Goal: Information Seeking & Learning: Check status

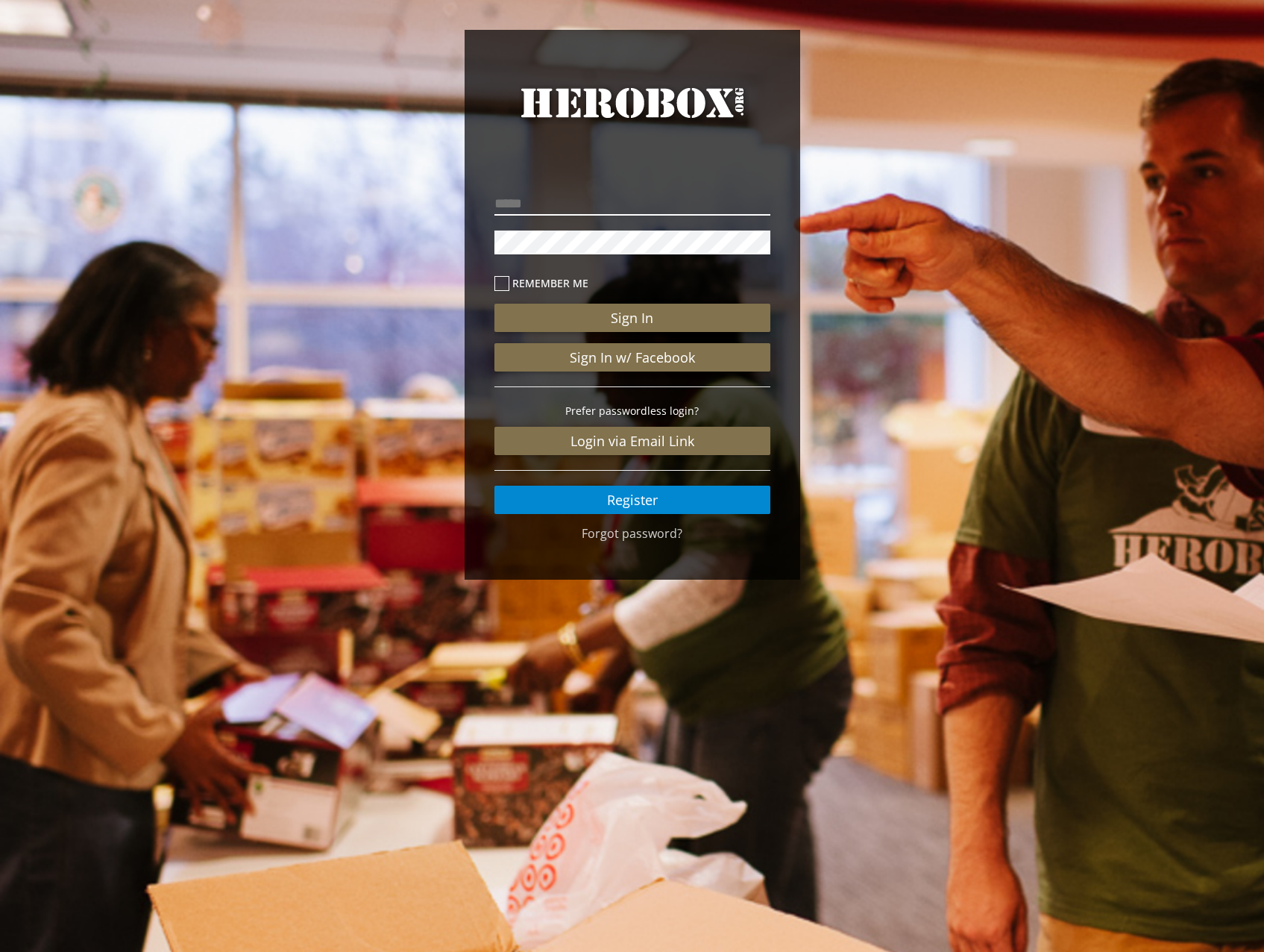
click at [607, 196] on input "email" at bounding box center [632, 204] width 276 height 23
type input "**********"
click at [495, 304] on button "Sign In" at bounding box center [632, 318] width 276 height 29
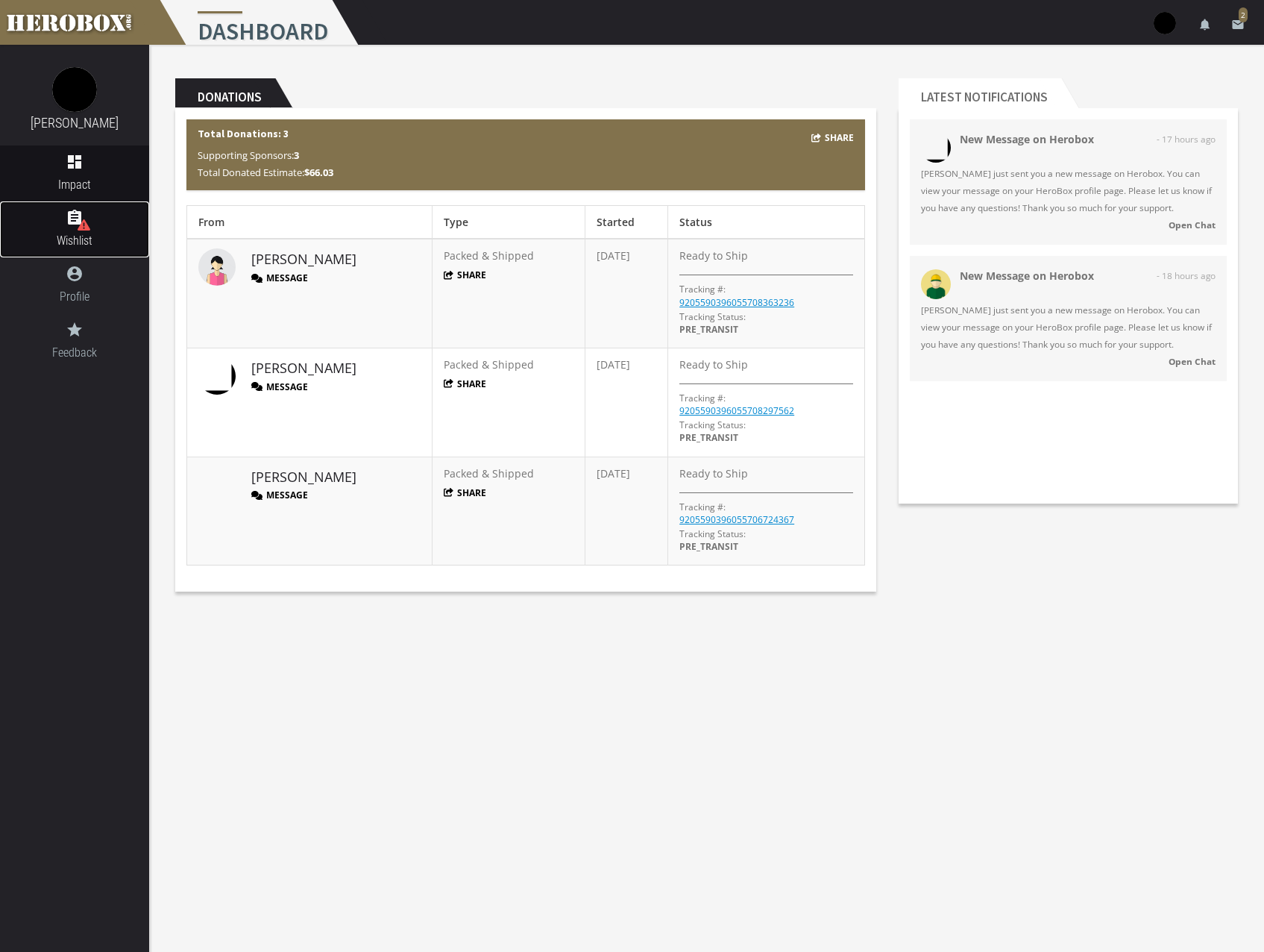
click at [82, 224] on icon at bounding box center [83, 224] width 13 height 11
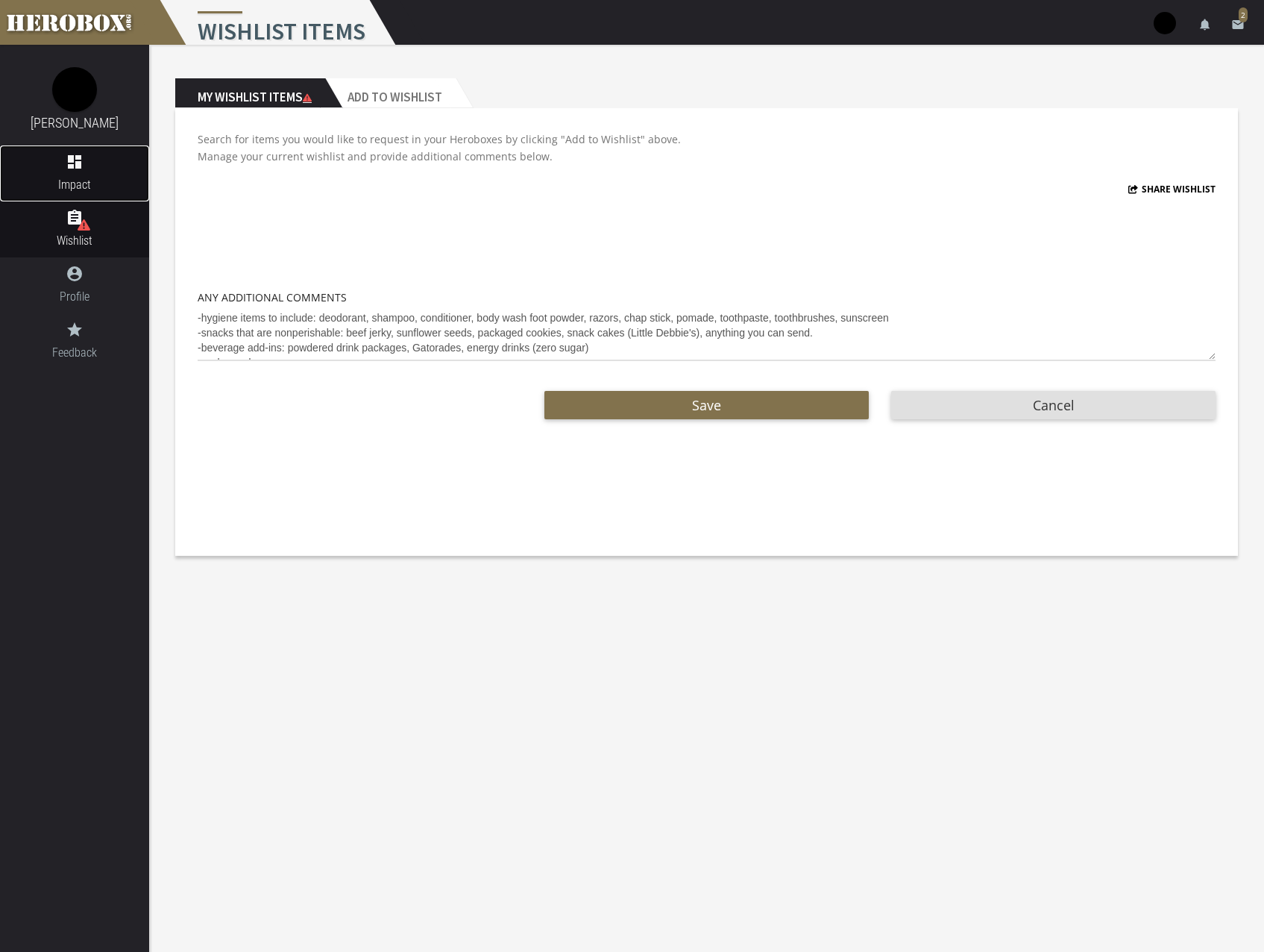
click at [86, 174] on link "dashboard Impact" at bounding box center [75, 173] width 149 height 56
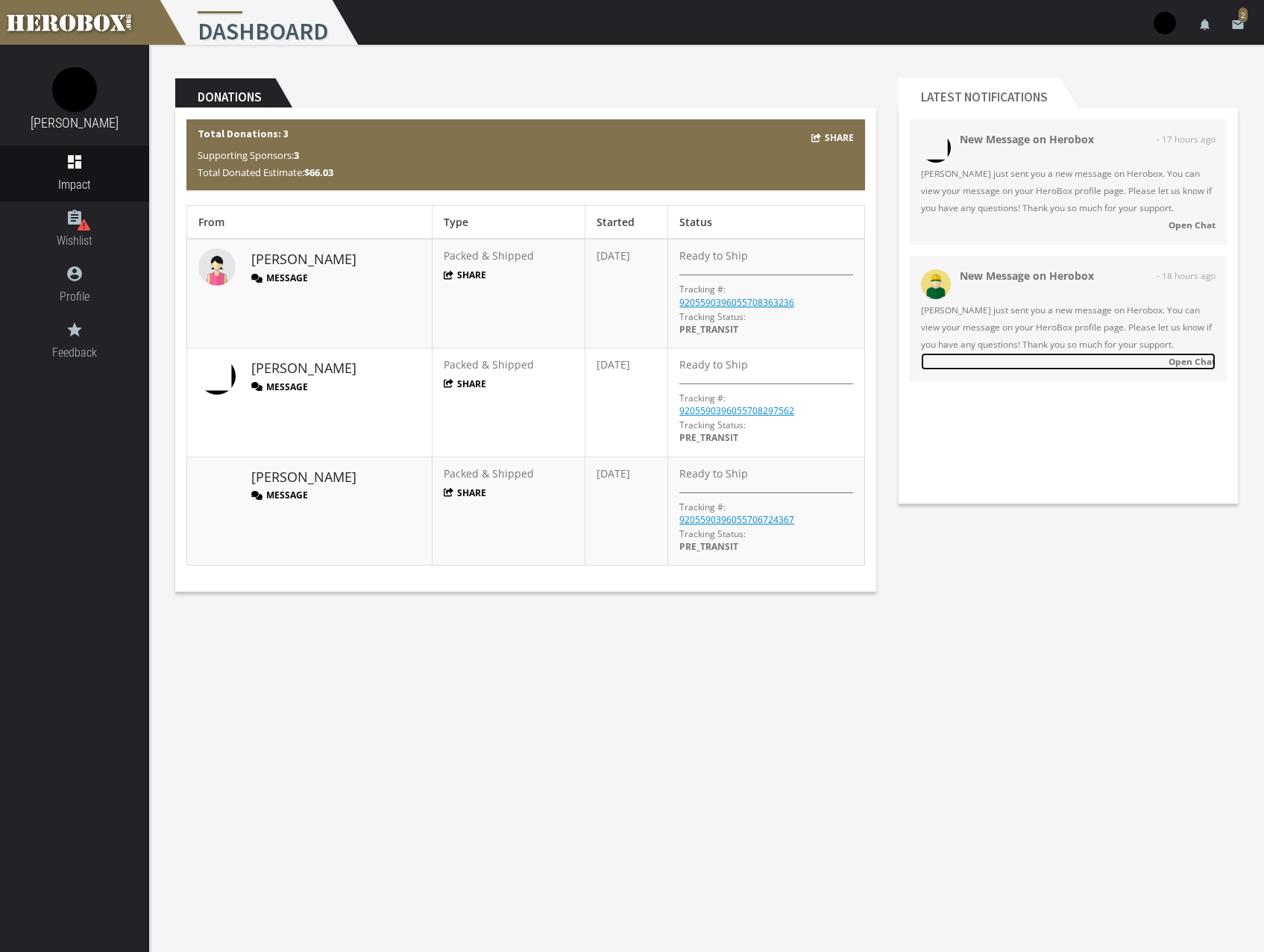
click at [1185, 362] on strong "Open Chat" at bounding box center [1193, 361] width 47 height 12
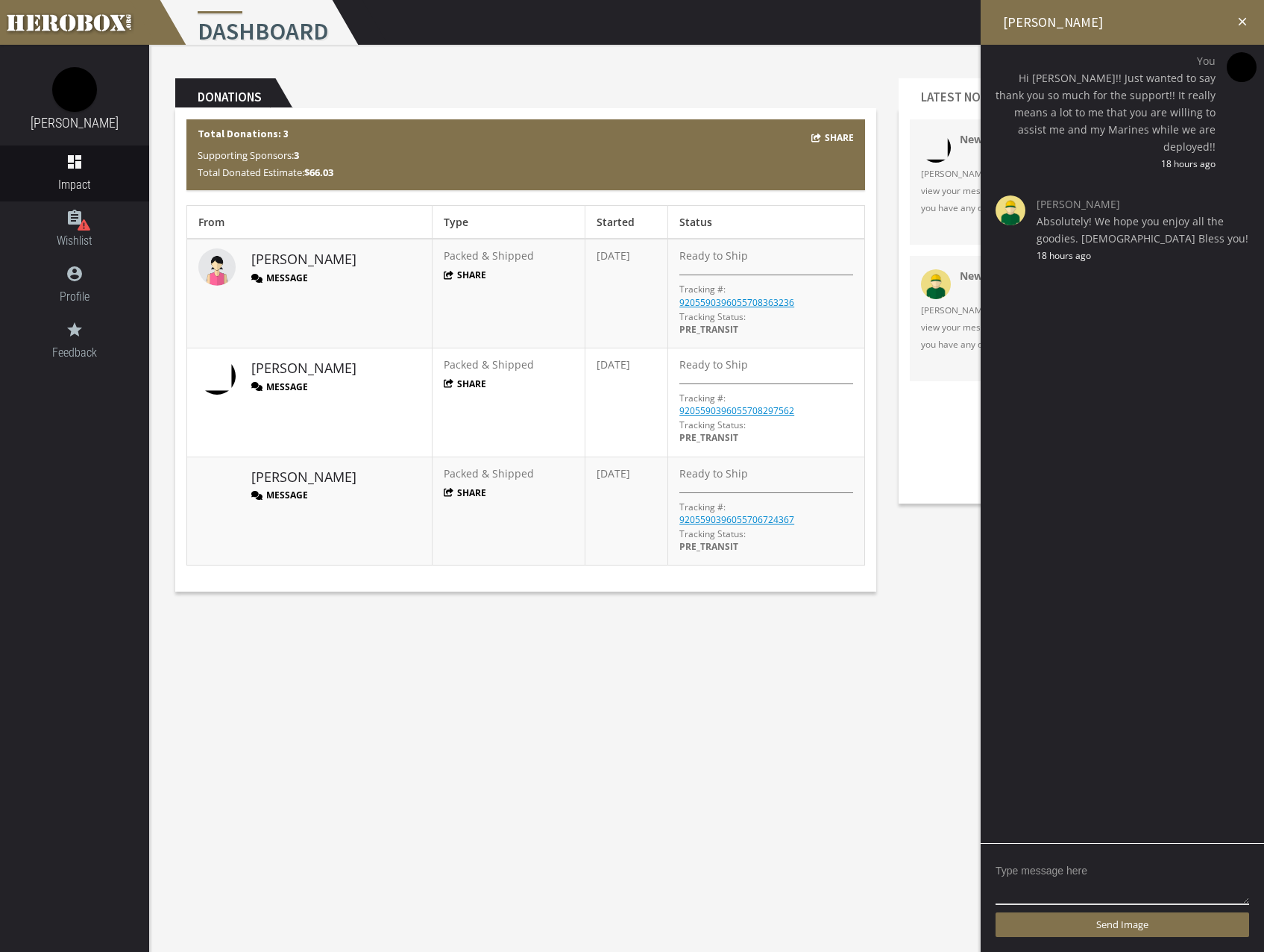
click at [1245, 20] on icon "close" at bounding box center [1243, 22] width 13 height 13
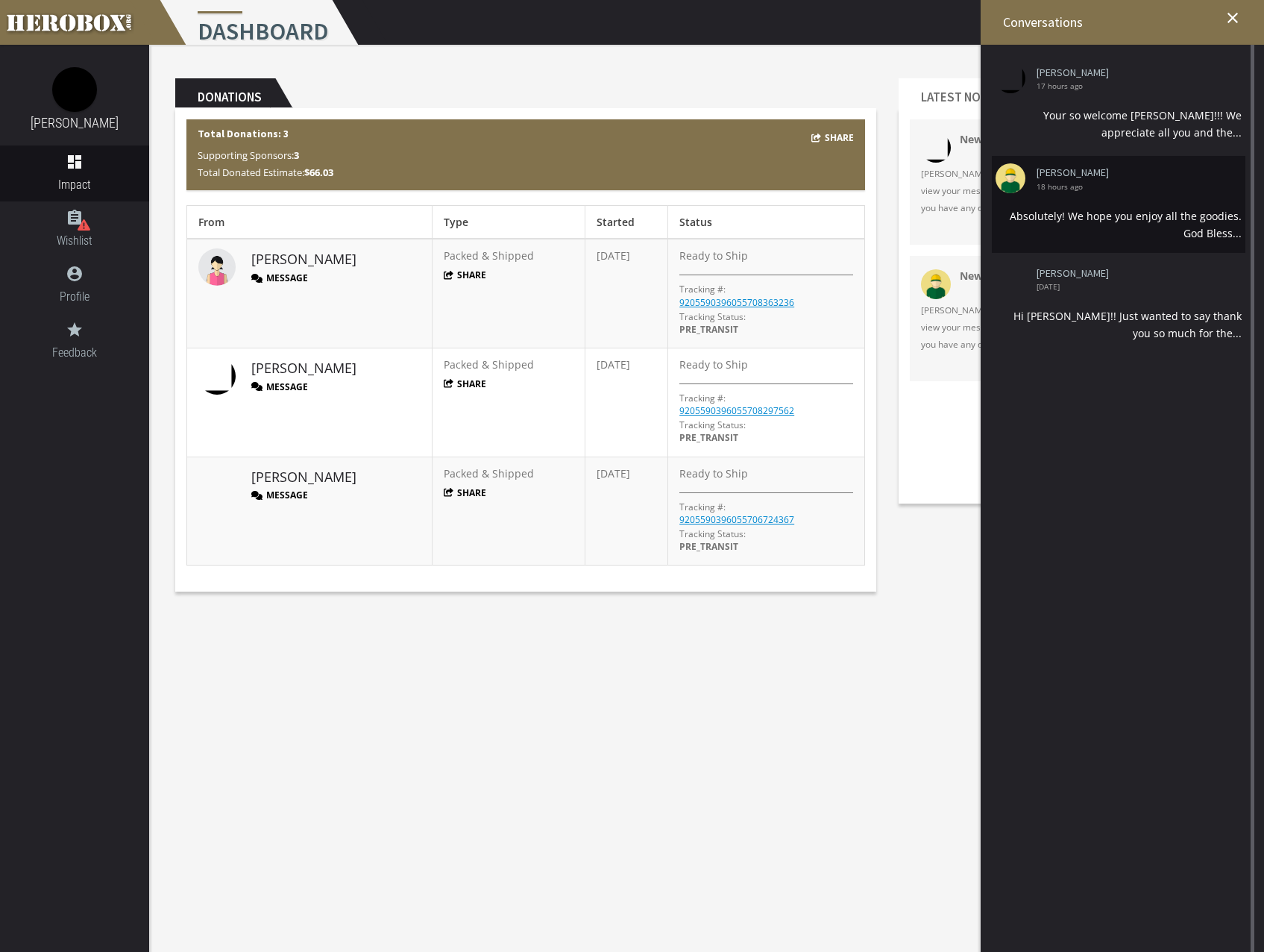
click at [1179, 194] on li "[PERSON_NAME] 18 hours ago Absolutely! We hope you enjoy all the goodies. God B…" at bounding box center [1119, 204] width 253 height 96
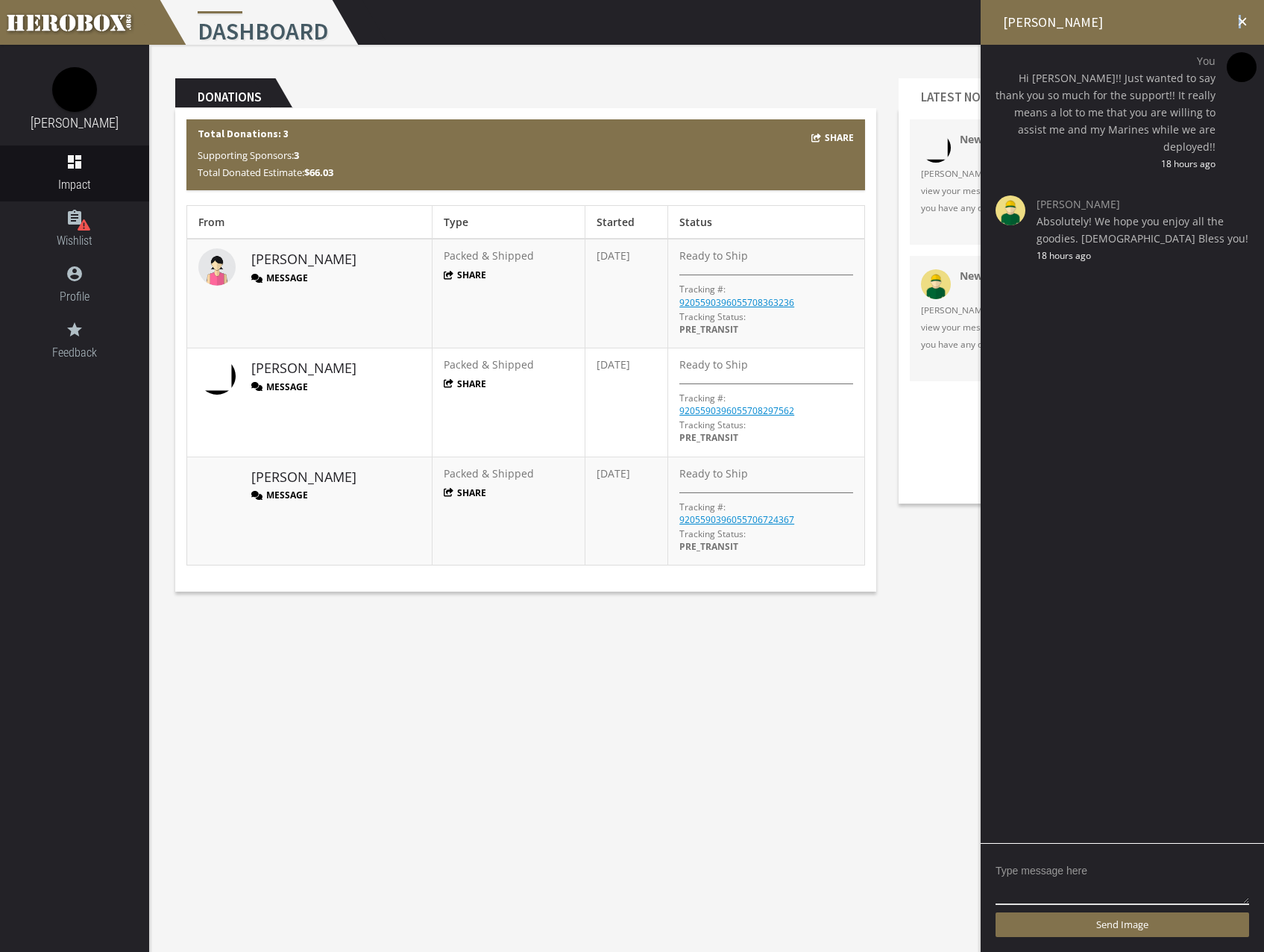
click at [1242, 18] on icon "close" at bounding box center [1243, 22] width 13 height 13
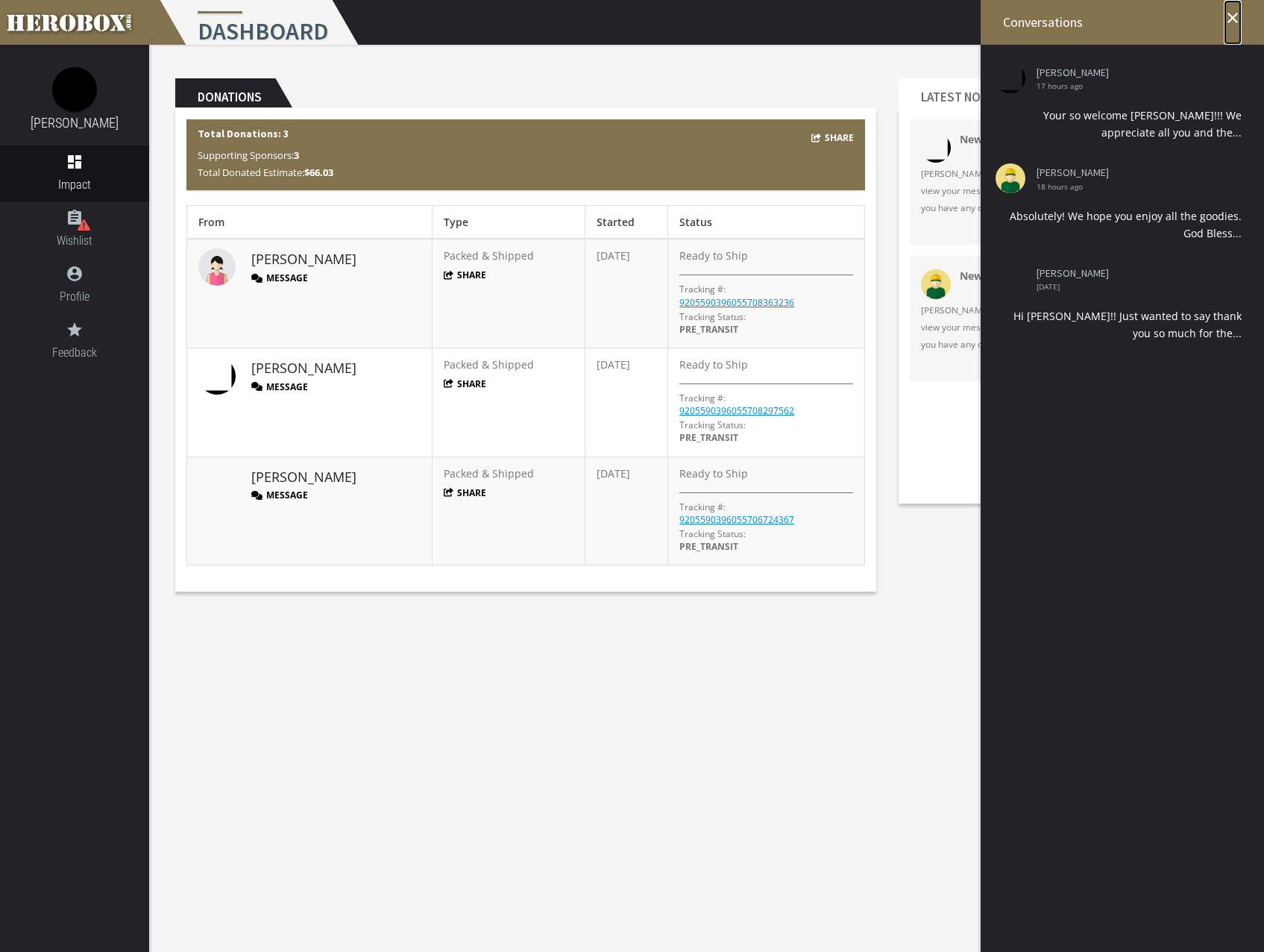
click at [1234, 17] on icon "close" at bounding box center [1232, 18] width 18 height 18
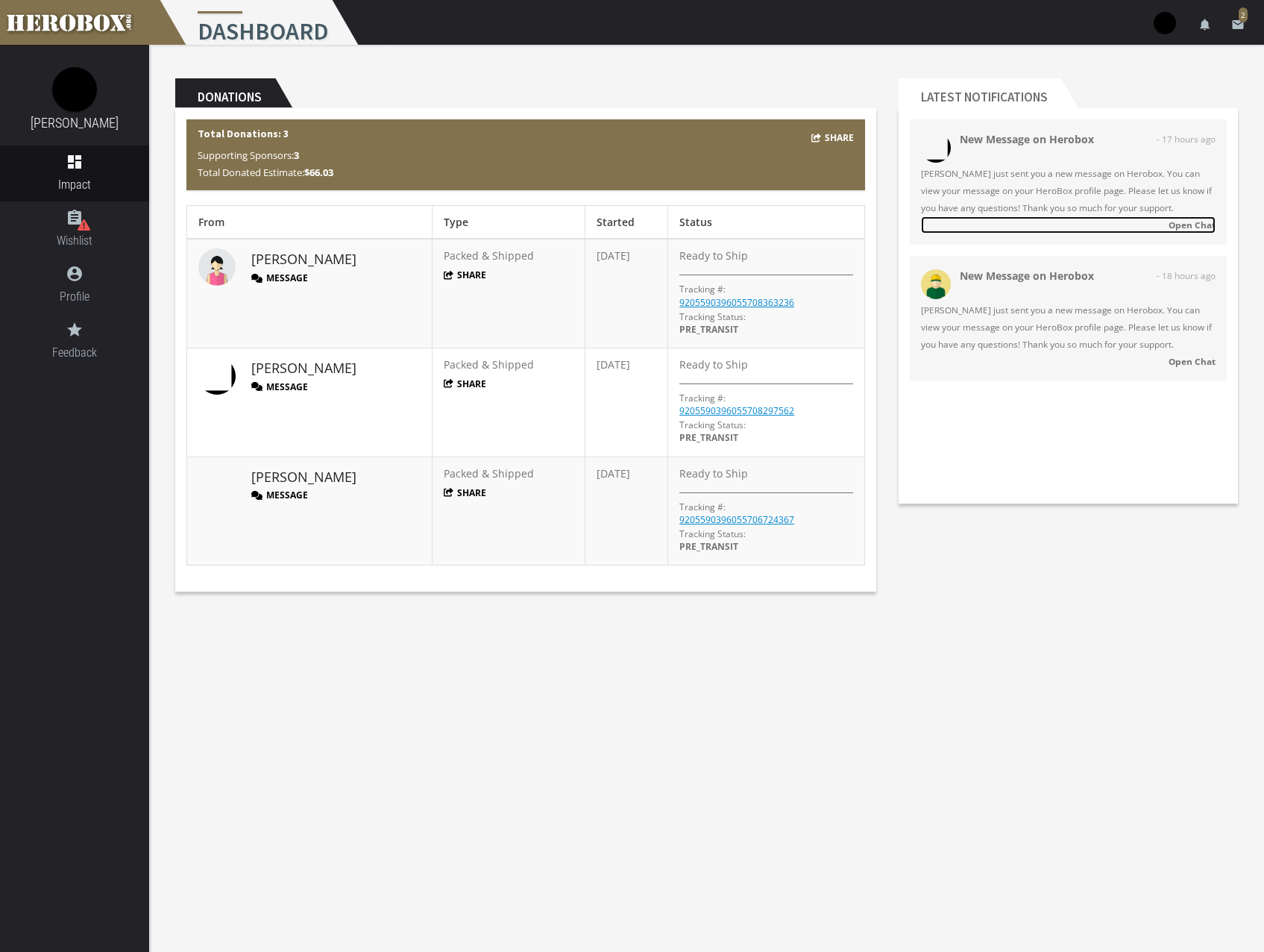
click at [1192, 224] on strong "Open Chat" at bounding box center [1193, 225] width 47 height 12
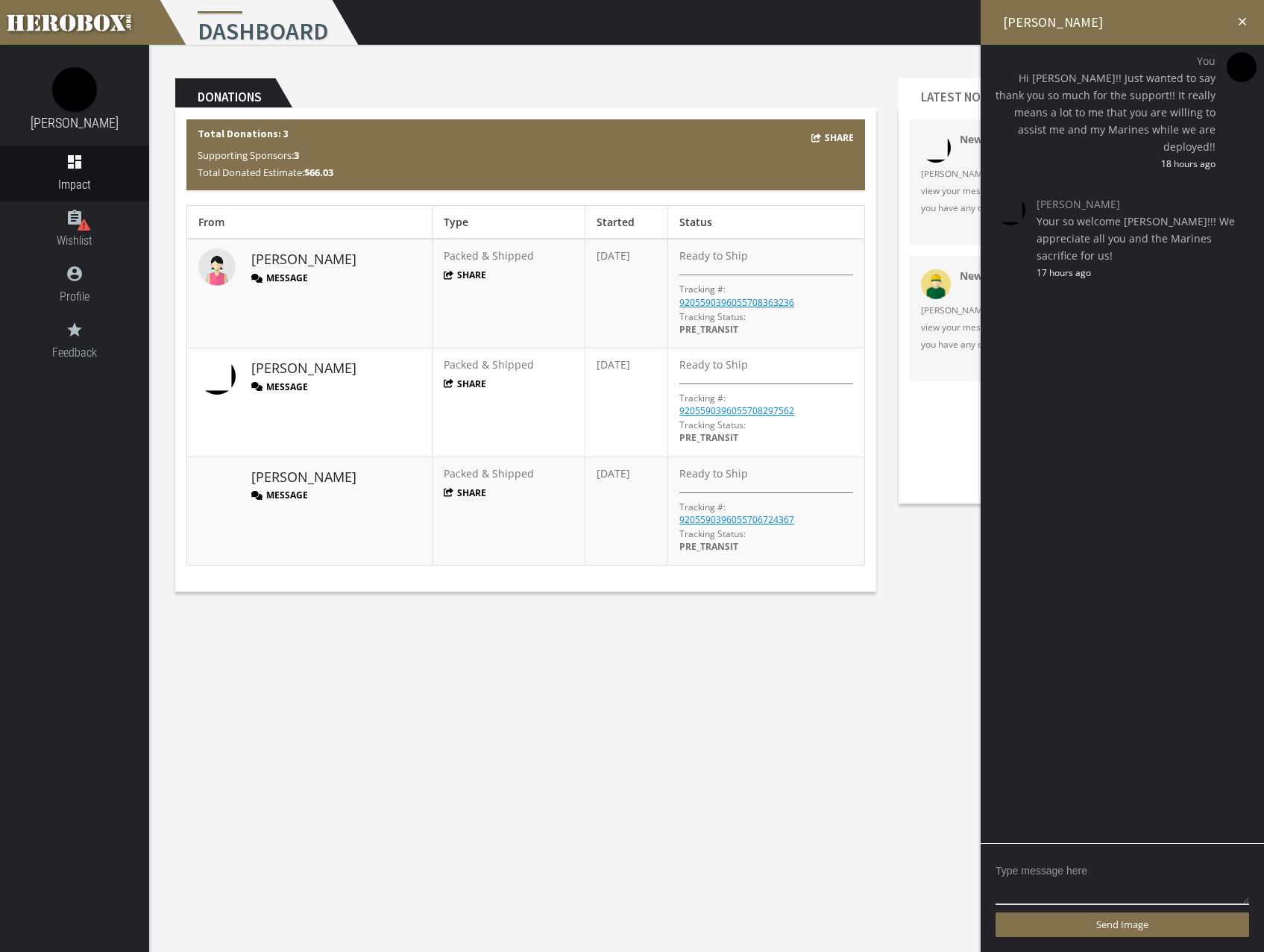
click at [1239, 18] on icon "close" at bounding box center [1243, 22] width 13 height 13
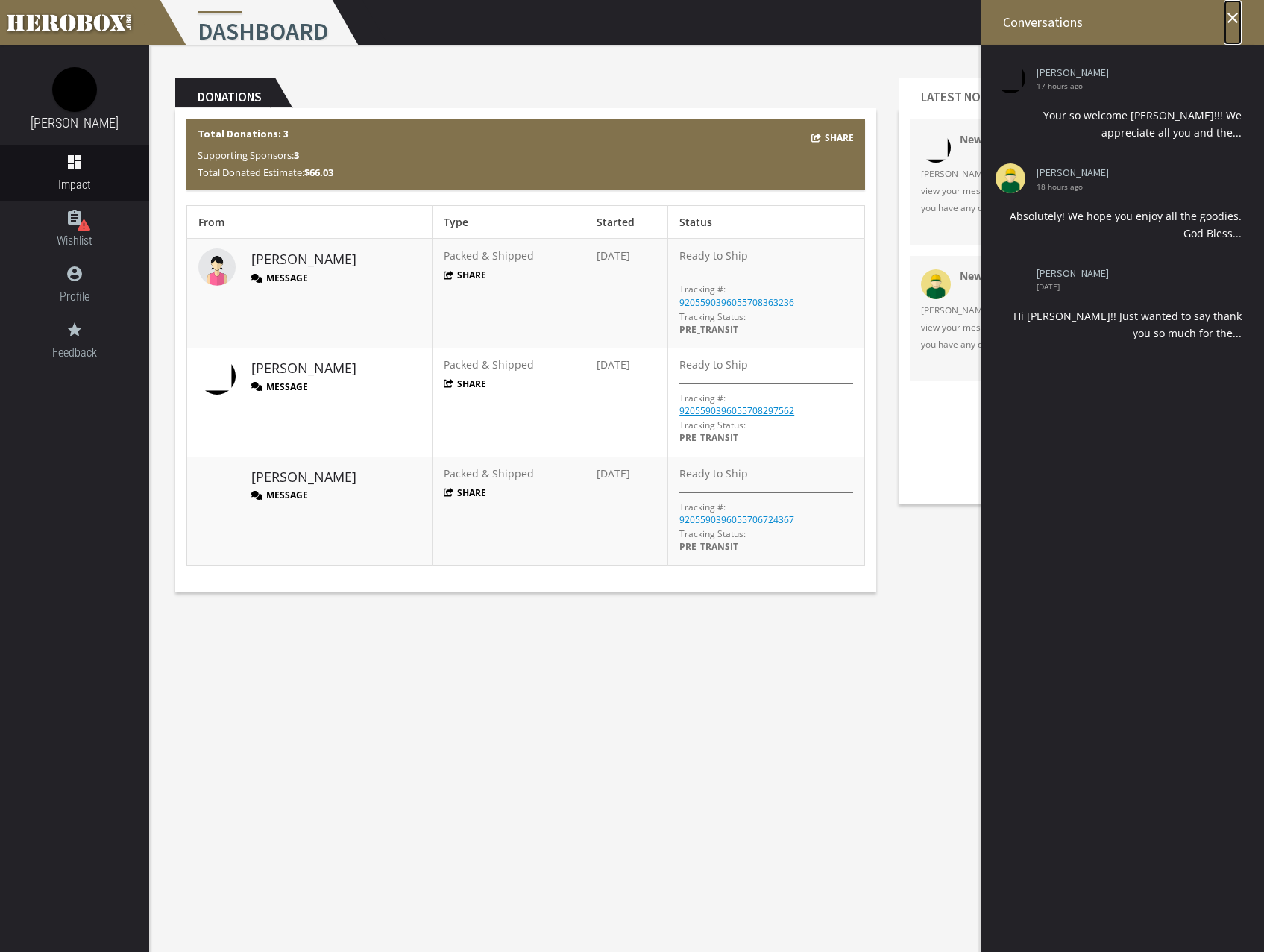
click at [1229, 13] on icon "close" at bounding box center [1232, 18] width 18 height 18
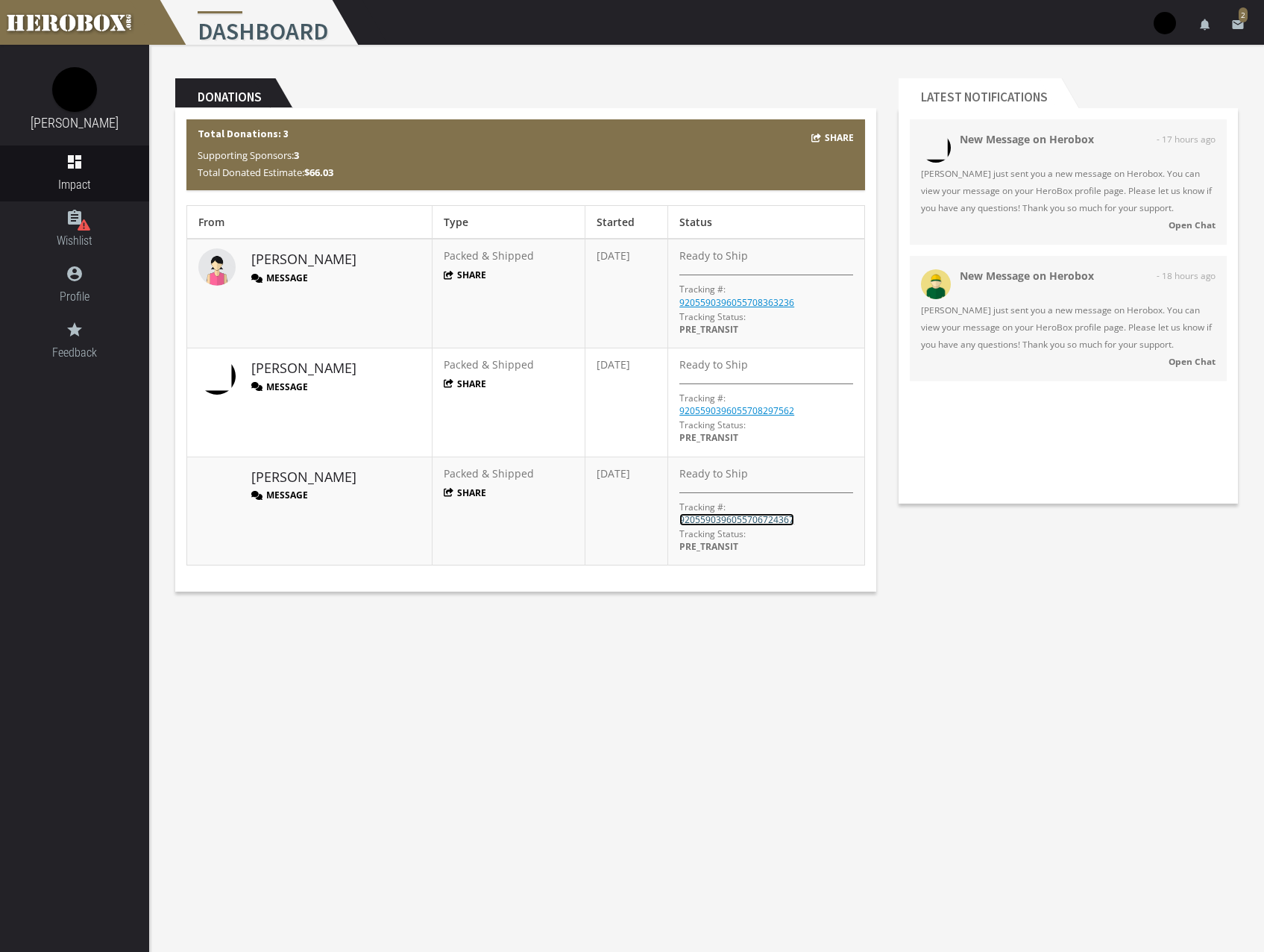
click at [745, 520] on link "9205590396055706724367" at bounding box center [736, 519] width 115 height 13
click at [765, 408] on link "9205590396055708297562" at bounding box center [736, 410] width 115 height 13
click at [718, 299] on link "9205590396055708363236" at bounding box center [736, 302] width 115 height 13
